Goal: Task Accomplishment & Management: Manage account settings

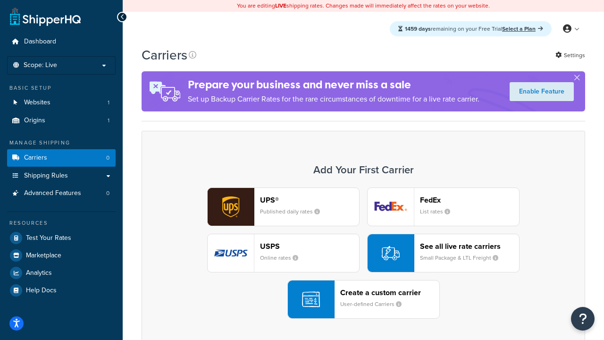
click at [363, 253] on div "UPS® Published daily rates FedEx List rates USPS Online rates See all live rate…" at bounding box center [364, 252] width 424 height 131
click at [470, 200] on header "FedEx" at bounding box center [469, 199] width 99 height 9
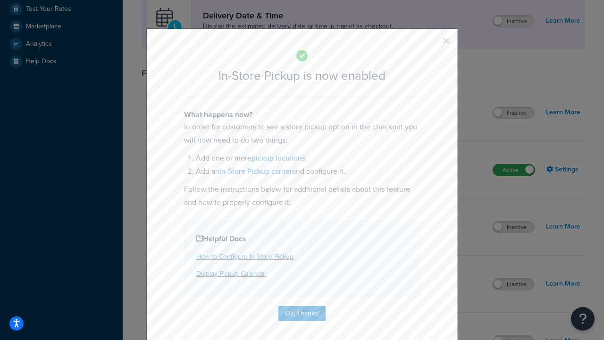
scroll to position [265, 0]
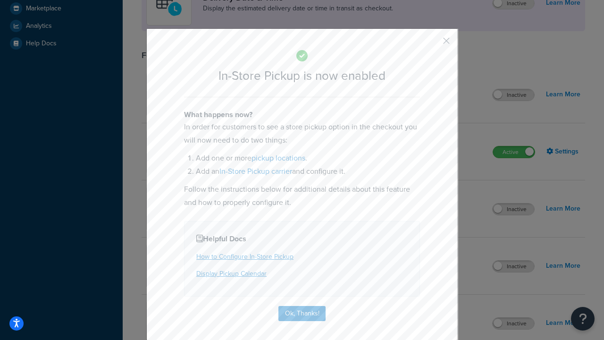
click at [432, 44] on button "button" at bounding box center [432, 44] width 2 height 2
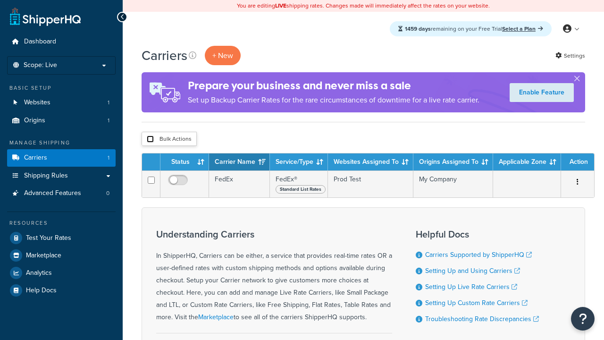
click at [150, 139] on input "checkbox" at bounding box center [150, 138] width 7 height 7
checkbox input "true"
click at [0, 0] on button "Delete" at bounding box center [0, 0] width 0 height 0
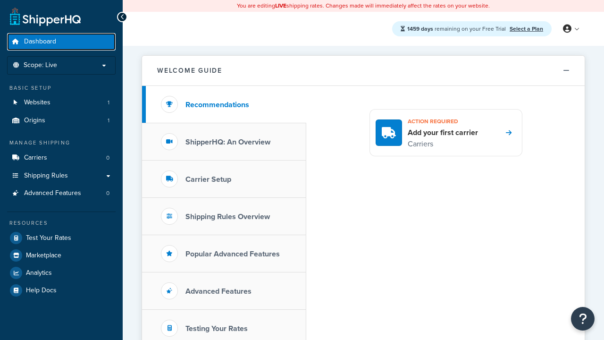
click at [40, 42] on span "Dashboard" at bounding box center [40, 42] width 32 height 8
click at [571, 29] on icon at bounding box center [567, 29] width 8 height 8
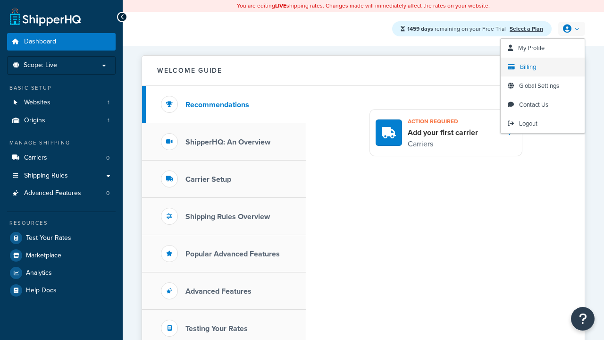
click at [528, 67] on span "Billing" at bounding box center [528, 66] width 16 height 9
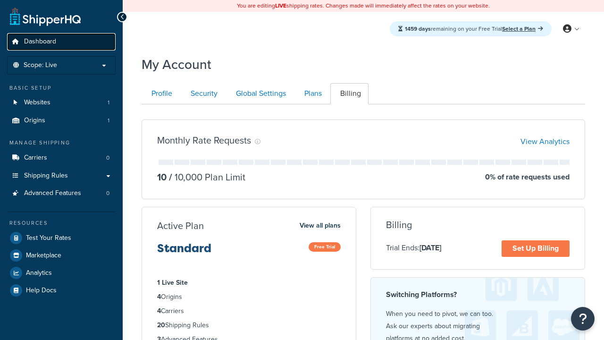
click at [40, 42] on span "Dashboard" at bounding box center [40, 42] width 32 height 8
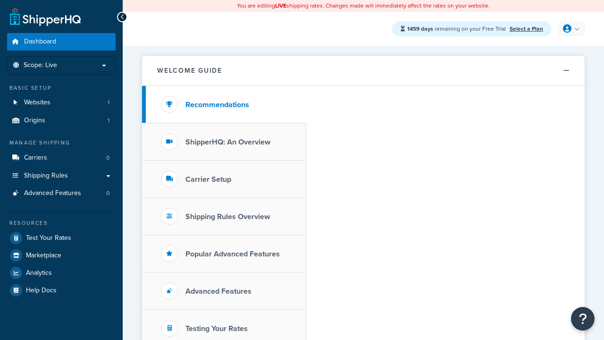
click at [571, 29] on icon at bounding box center [567, 29] width 8 height 8
click at [0, 0] on span "Global Settings" at bounding box center [0, 0] width 0 height 0
